Goal: Obtain resource: Download file/media

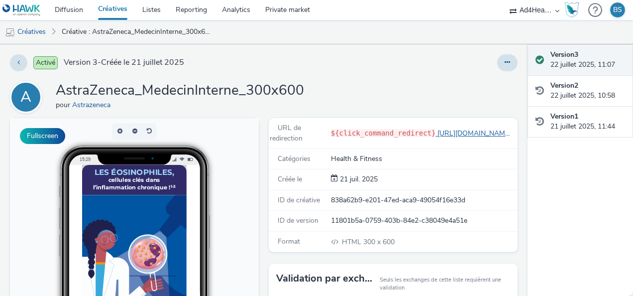
click at [456, 132] on link "[URL][DOMAIN_NAME]" at bounding box center [476, 132] width 80 height 9
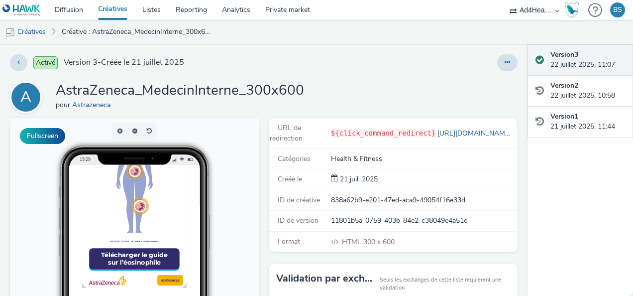
scroll to position [123, 0]
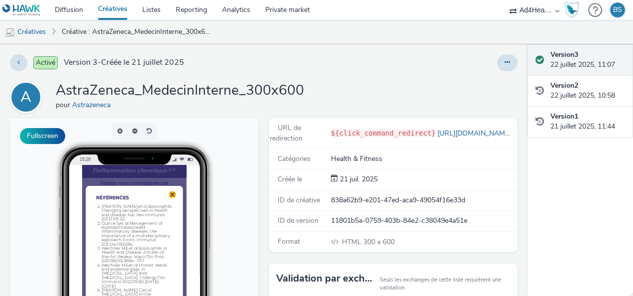
scroll to position [0, 0]
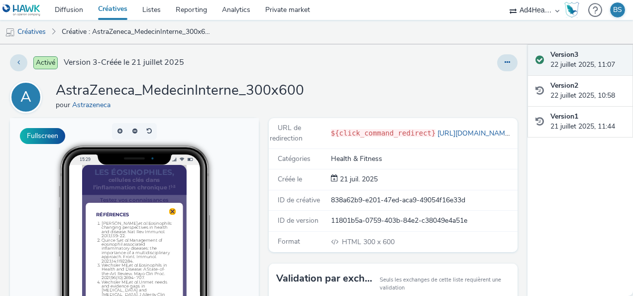
click at [213, 234] on img at bounding box center [212, 232] width 10 height 10
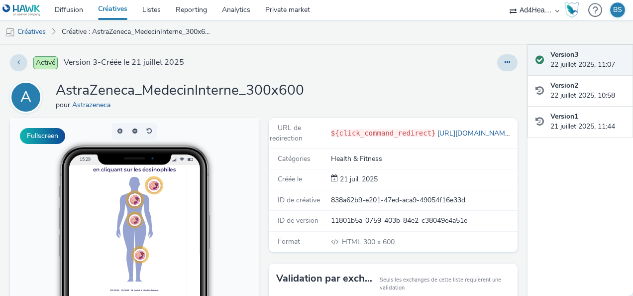
scroll to position [113, 0]
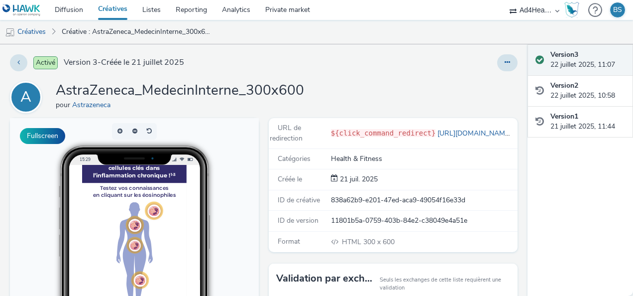
scroll to position [16, 0]
click at [183, 235] on img at bounding box center [185, 236] width 18 height 18
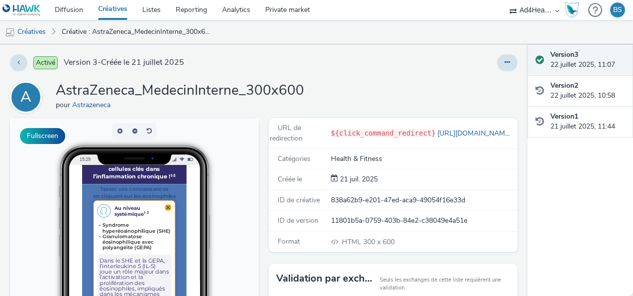
click at [204, 229] on img at bounding box center [205, 229] width 9 height 9
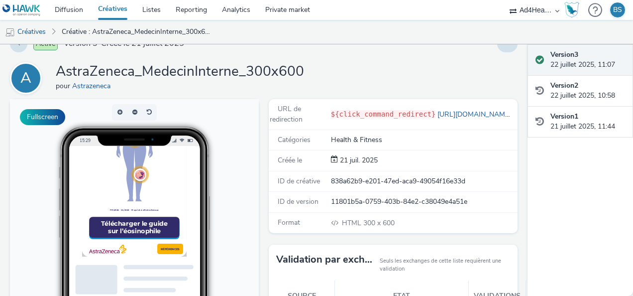
scroll to position [141, 0]
